Goal: Task Accomplishment & Management: Manage account settings

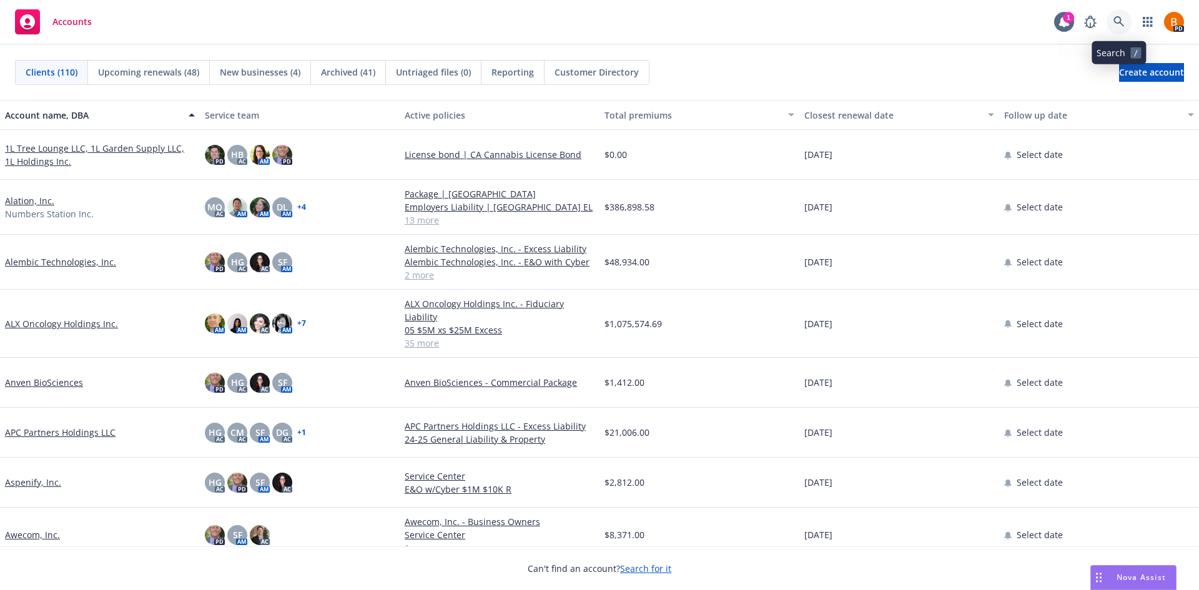
click at [1117, 24] on icon at bounding box center [1119, 21] width 11 height 11
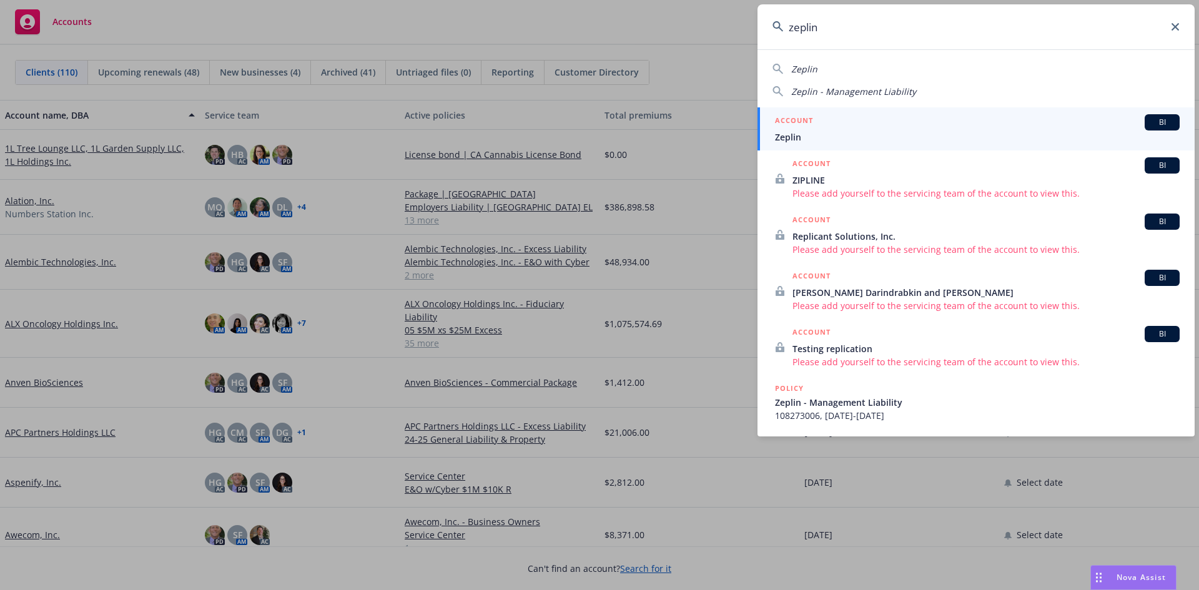
type input "zeplin"
click at [864, 125] on div "ACCOUNT BI" at bounding box center [977, 122] width 405 height 16
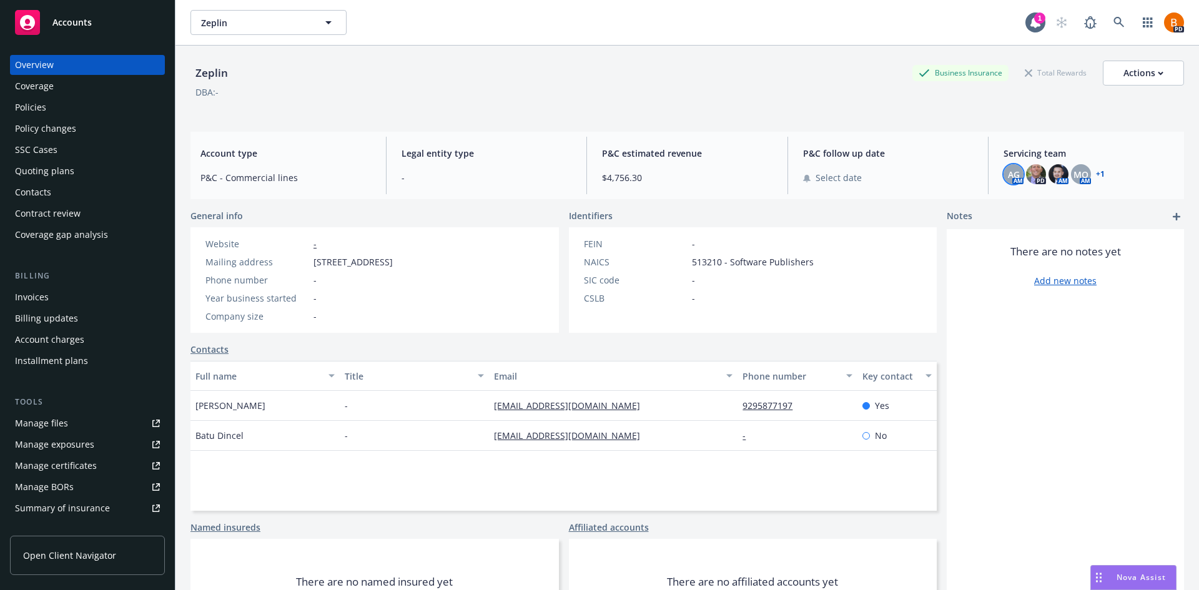
click at [1011, 173] on span "AG" at bounding box center [1014, 174] width 12 height 13
click at [1081, 176] on span "MQ" at bounding box center [1081, 174] width 15 height 13
click at [1031, 154] on span "Servicing team" at bounding box center [1089, 153] width 171 height 13
click at [1056, 173] on img at bounding box center [1059, 174] width 20 height 20
click at [1039, 157] on span "Servicing team" at bounding box center [1089, 153] width 171 height 13
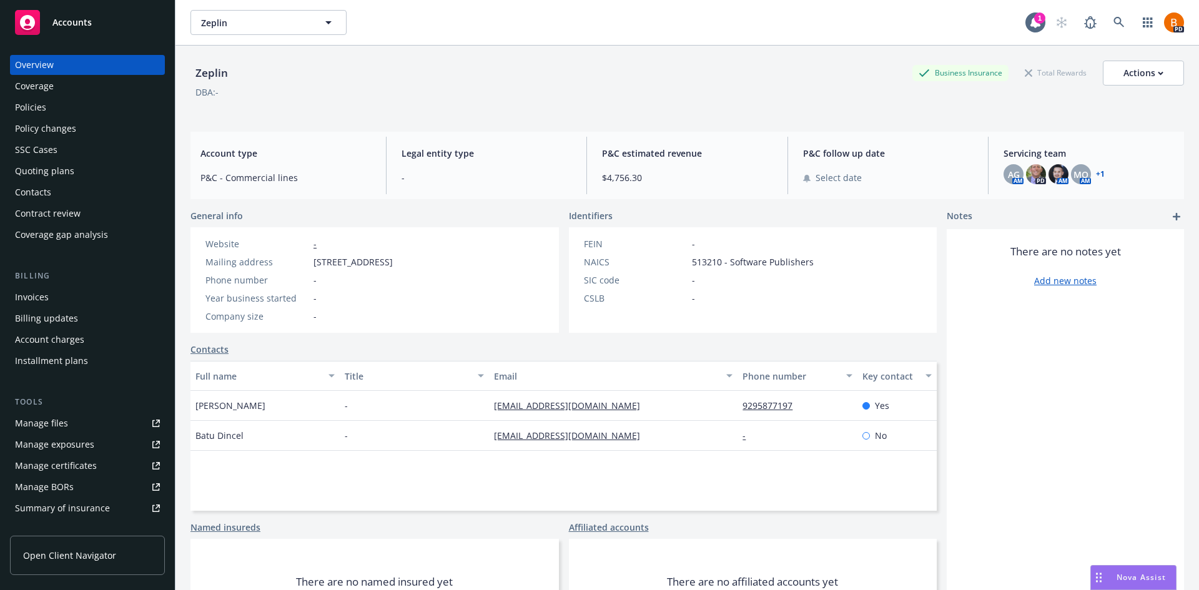
click at [1024, 153] on span "Servicing team" at bounding box center [1089, 153] width 171 height 13
click at [1096, 172] on link "+ 1" at bounding box center [1100, 174] width 9 height 7
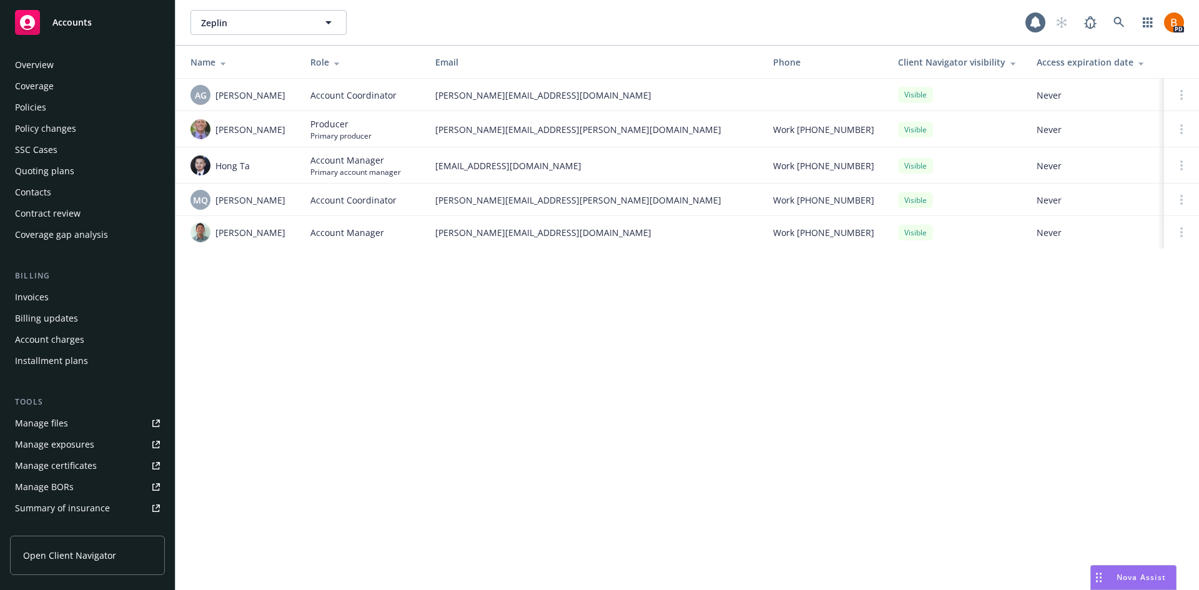
scroll to position [202, 0]
